Goal: Information Seeking & Learning: Understand process/instructions

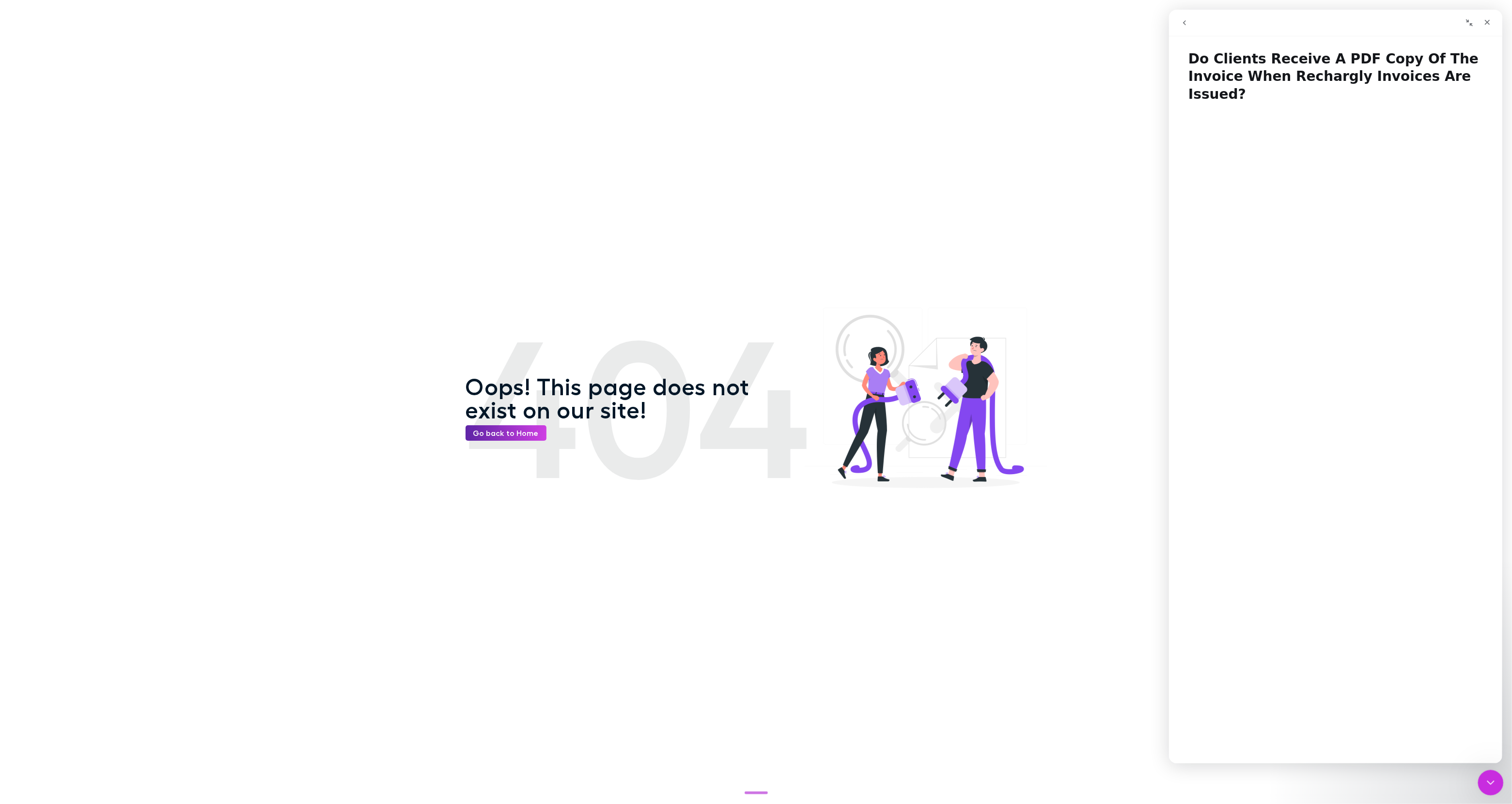
click at [1494, 783] on icon "Close Intercom Messenger" at bounding box center [1489, 781] width 12 height 12
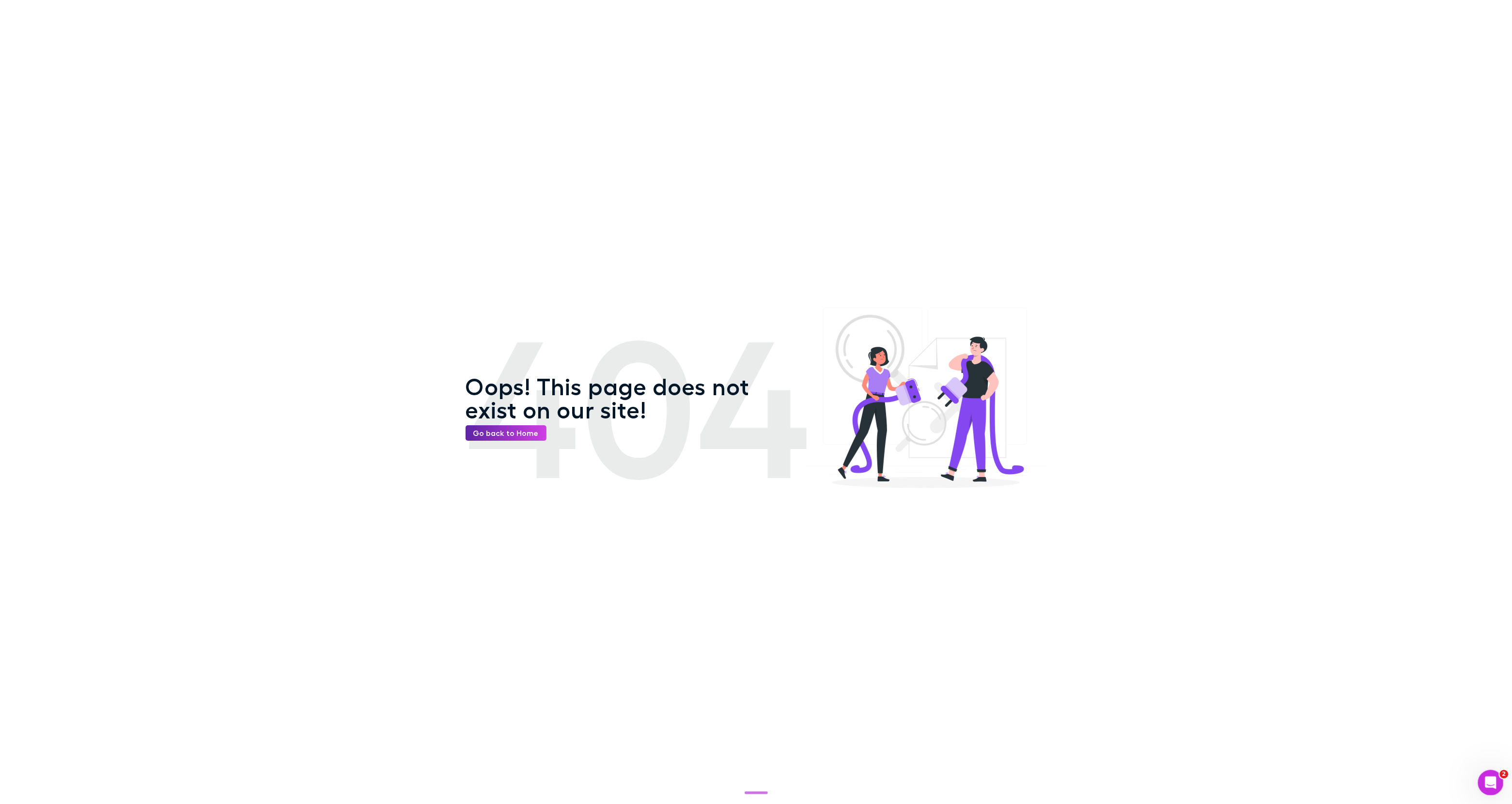
click at [1492, 781] on icon "Open Intercom Messenger" at bounding box center [1489, 781] width 16 height 16
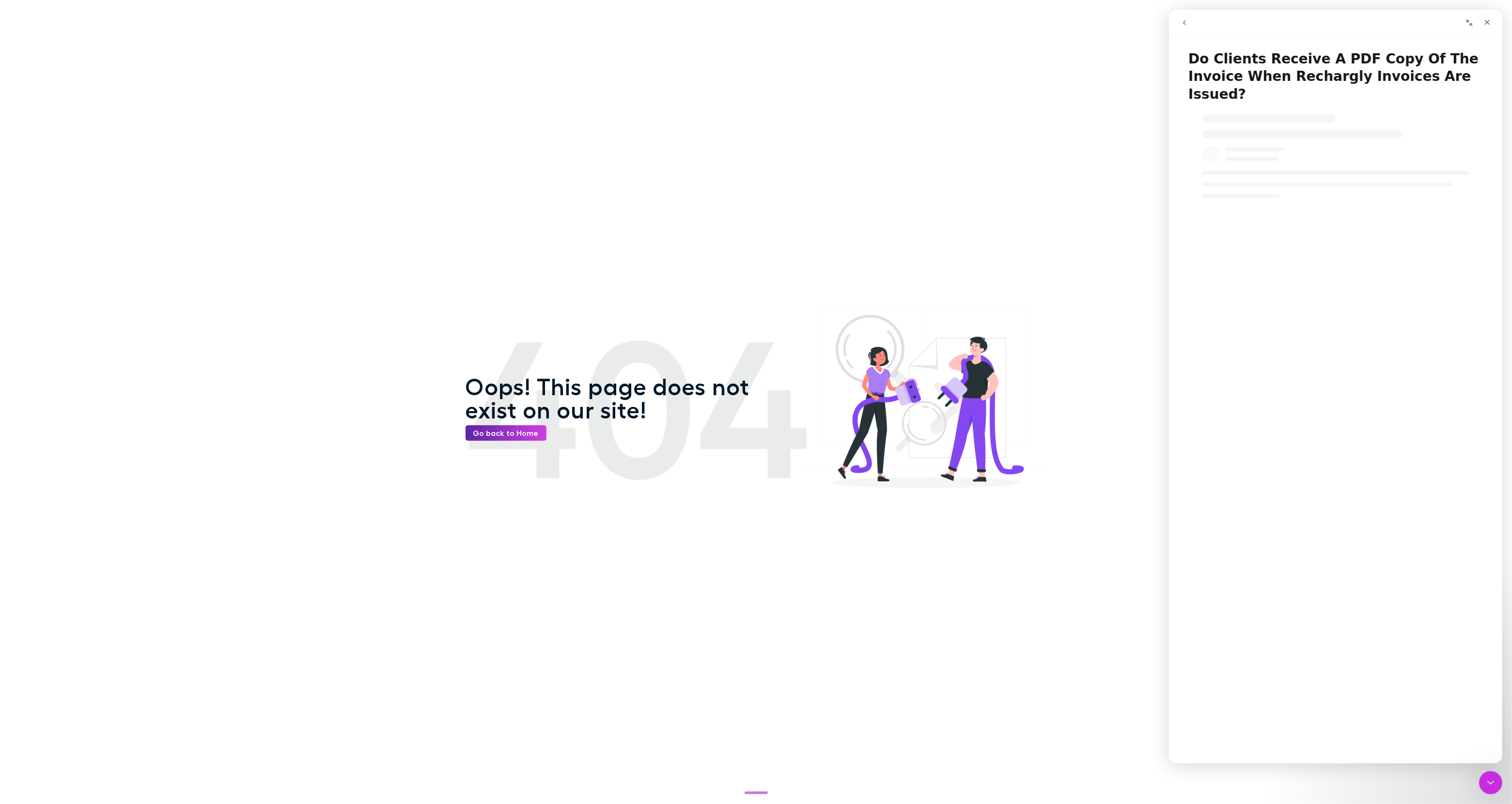
click at [1184, 26] on button "go back" at bounding box center [1184, 23] width 19 height 19
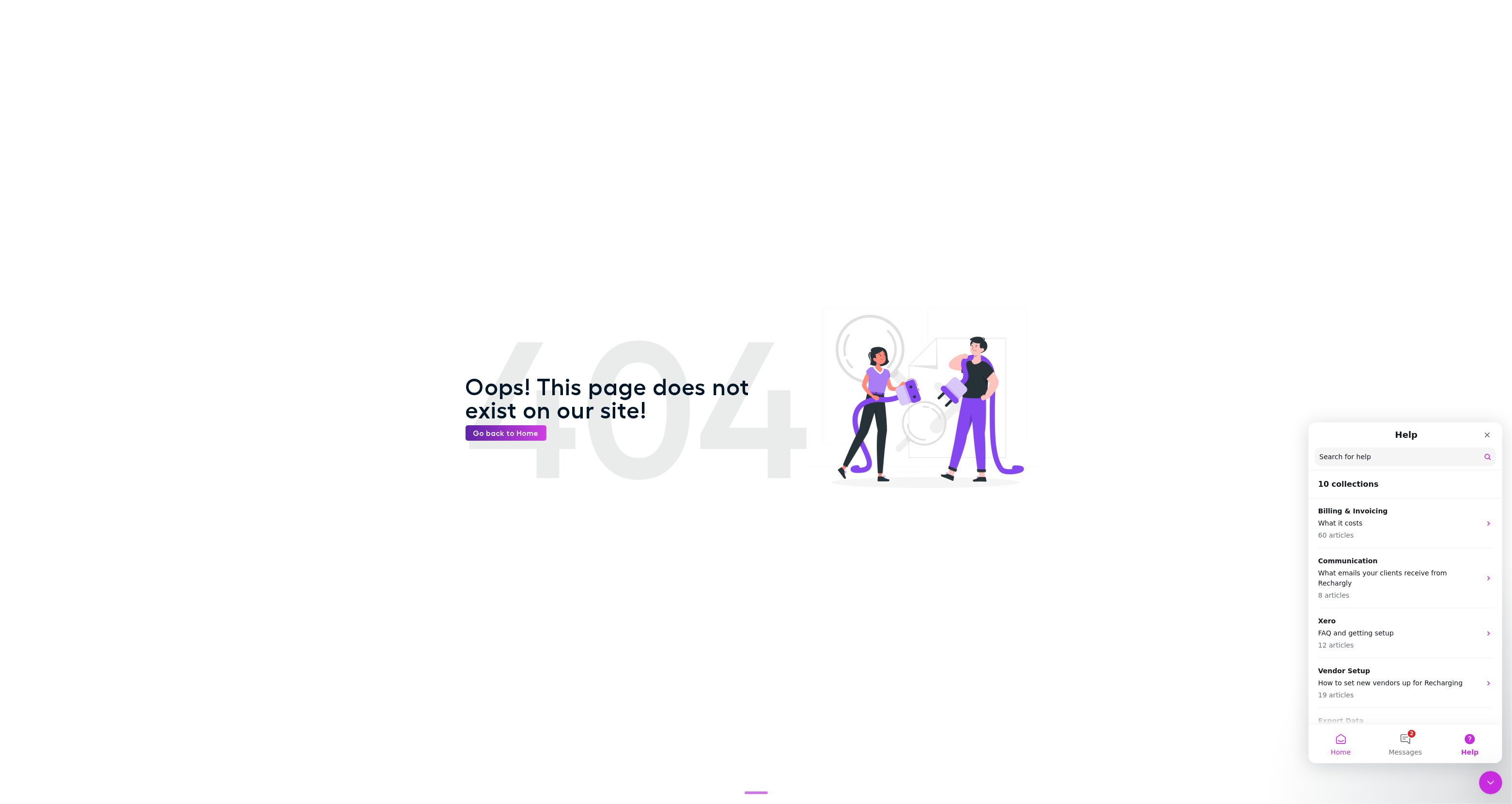
click at [1346, 743] on button "Home" at bounding box center [1340, 744] width 65 height 39
